Goal: Information Seeking & Learning: Learn about a topic

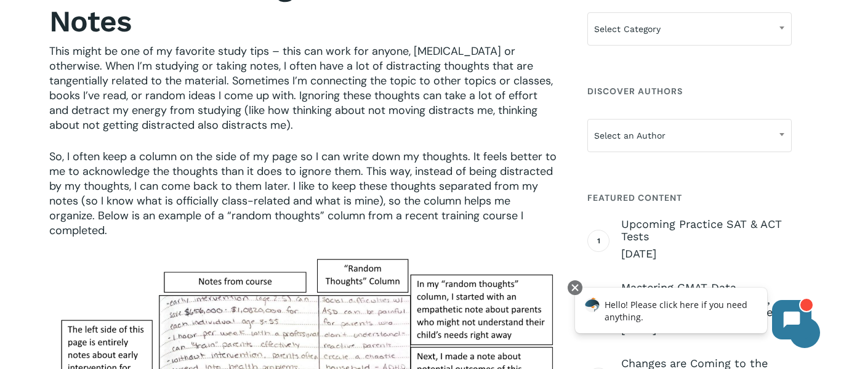
scroll to position [1054, 0]
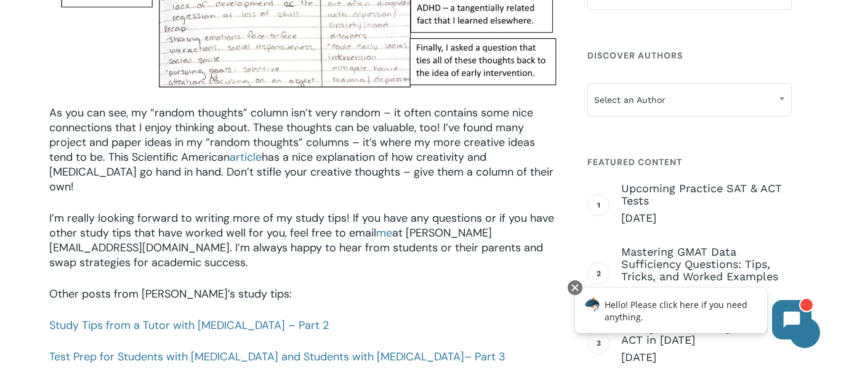
scroll to position [1650, 0]
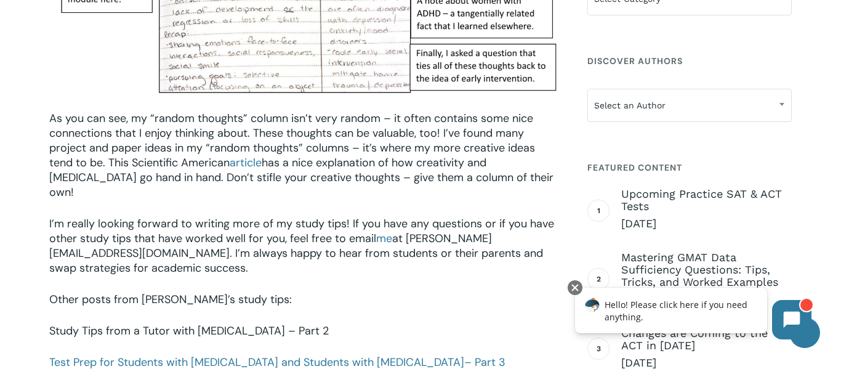
click at [257, 323] on link "Study Tips from a Tutor with [MEDICAL_DATA] – Part 2" at bounding box center [189, 330] width 280 height 15
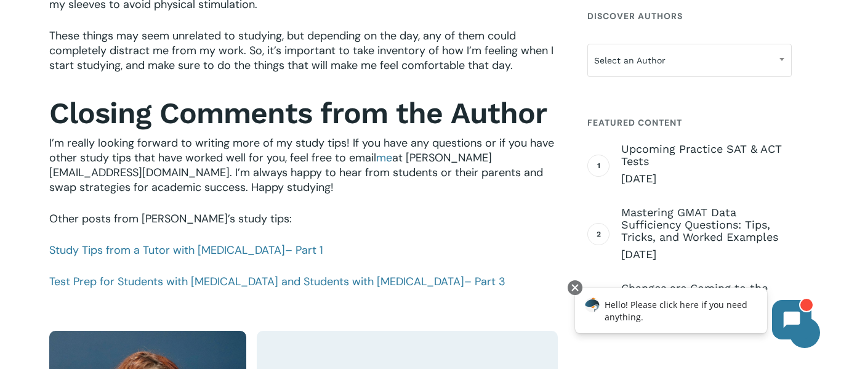
scroll to position [1323, 0]
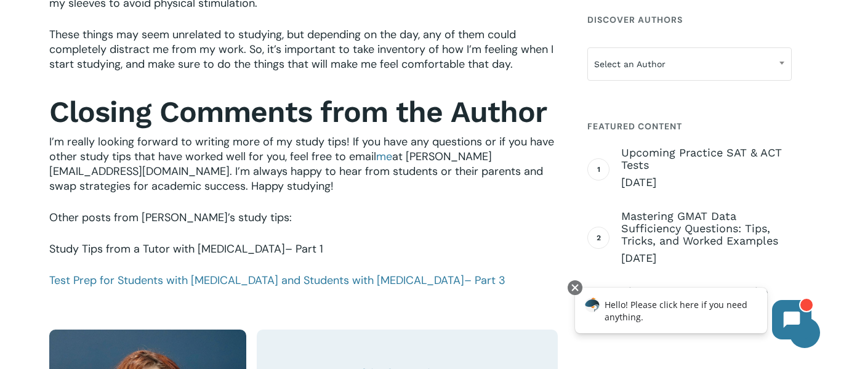
click at [208, 248] on link "Study Tips from a Tutor with [MEDICAL_DATA] – Part 1" at bounding box center [186, 248] width 274 height 15
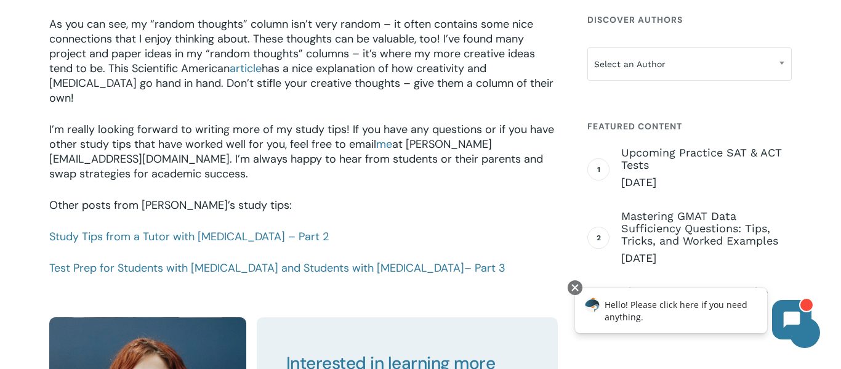
scroll to position [1746, 0]
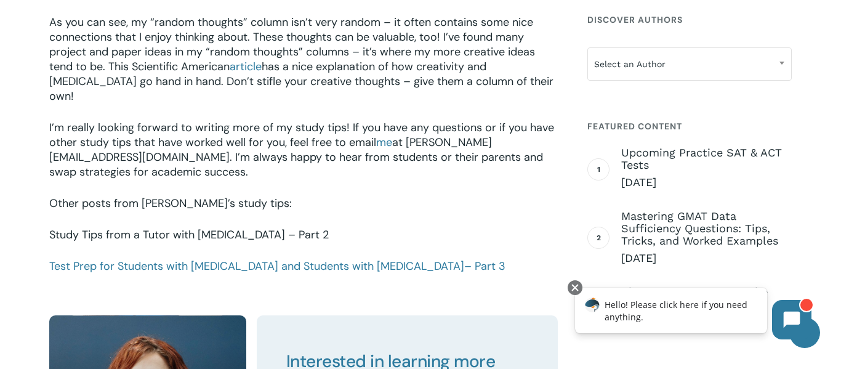
click at [145, 227] on link "Study Tips from a Tutor with [MEDICAL_DATA] – Part 2" at bounding box center [189, 234] width 280 height 15
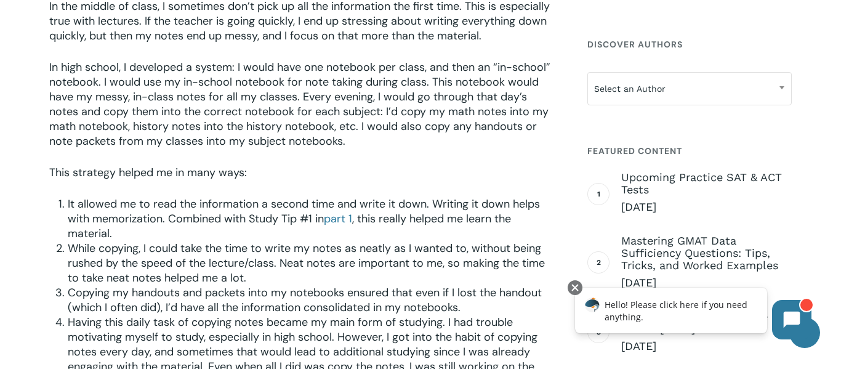
scroll to position [628, 0]
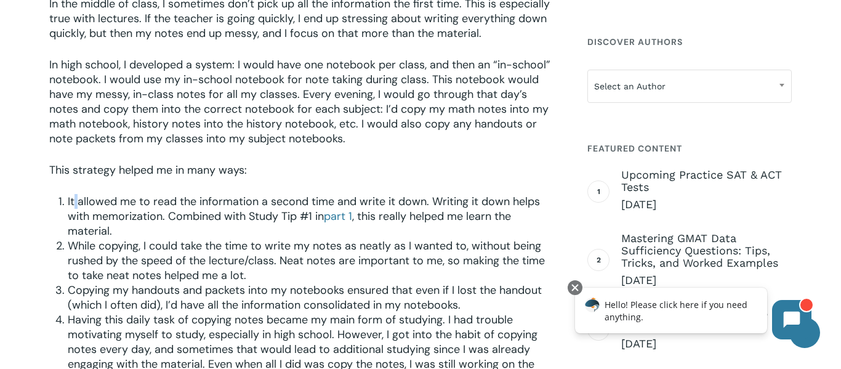
click at [78, 203] on span "It allowed me to read the information a second time and write it down. Writing …" at bounding box center [304, 209] width 472 height 30
click at [72, 203] on span "It allowed me to read the information a second time and write it down. Writing …" at bounding box center [304, 209] width 472 height 30
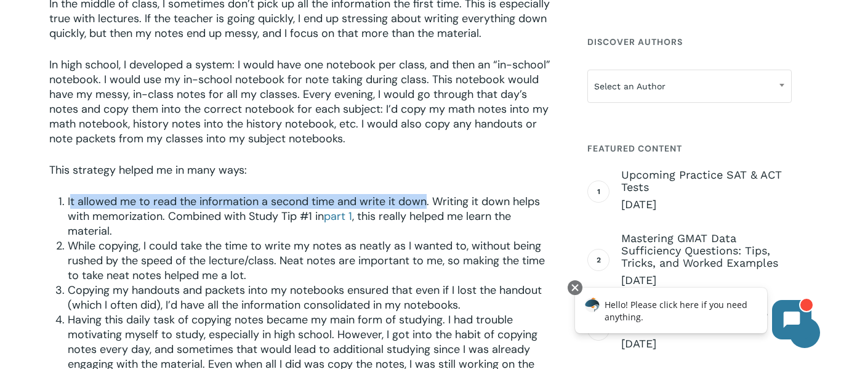
drag, startPoint x: 70, startPoint y: 201, endPoint x: 426, endPoint y: 203, distance: 355.9
click at [426, 203] on span "It allowed me to read the information a second time and write it down. Writing …" at bounding box center [304, 209] width 472 height 30
